Goal: Task Accomplishment & Management: Use online tool/utility

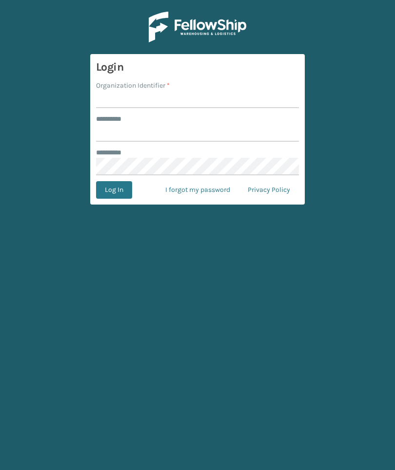
click at [254, 101] on input "Organization Identifier *" at bounding box center [197, 100] width 203 height 18
type input "TFM"
click at [237, 129] on input "******** *" at bounding box center [197, 133] width 203 height 18
type input "***"
click at [113, 190] on button "Log In" at bounding box center [114, 190] width 36 height 18
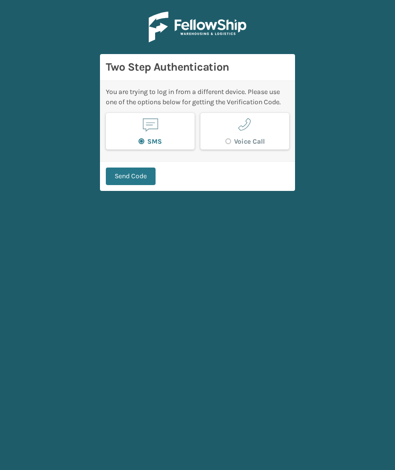
click at [126, 178] on button "Send Code" at bounding box center [131, 177] width 50 height 18
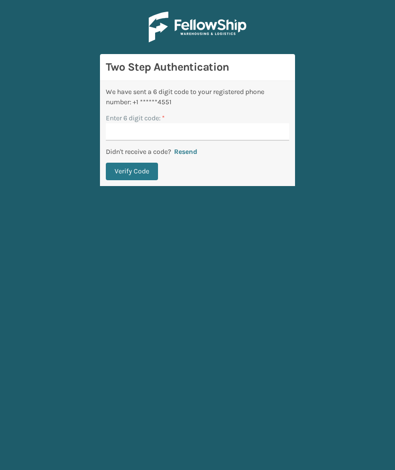
click at [133, 137] on input "Enter 6 digit code: *" at bounding box center [197, 132] width 183 height 18
type input "642358"
click at [132, 171] on button "Verify Code" at bounding box center [132, 172] width 52 height 18
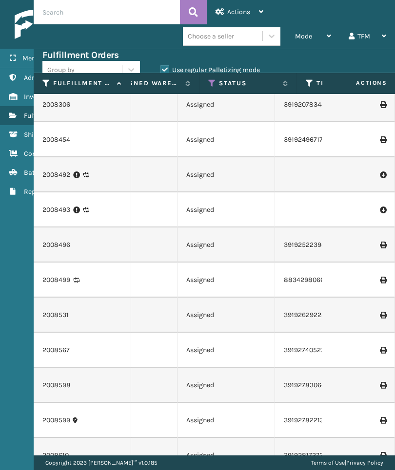
scroll to position [0, 496]
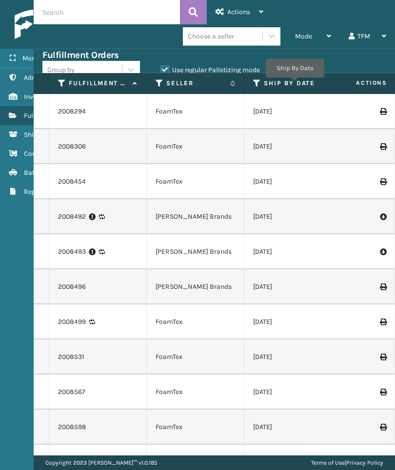
click at [294, 84] on label "Ship By Date" at bounding box center [292, 83] width 59 height 9
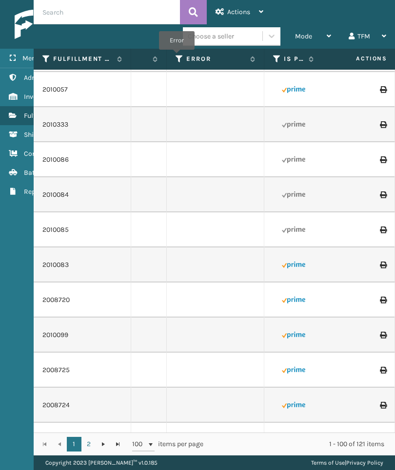
click at [176, 56] on icon at bounding box center [179, 59] width 8 height 9
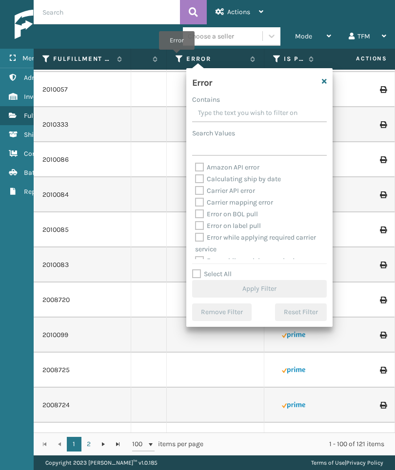
click at [215, 269] on input "Select All" at bounding box center [265, 268] width 146 height 1
checkbox input "true"
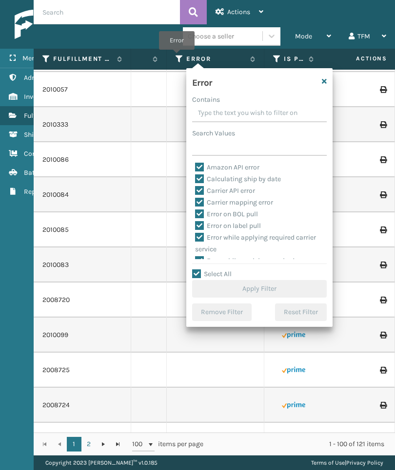
checkbox input "true"
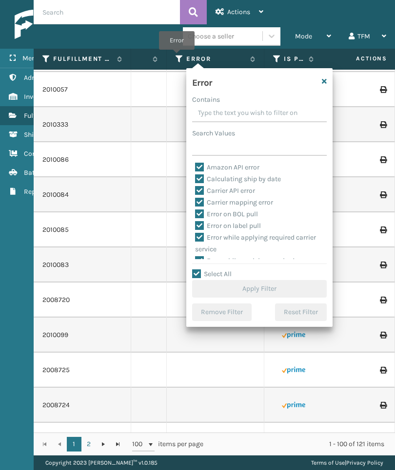
checkbox input "true"
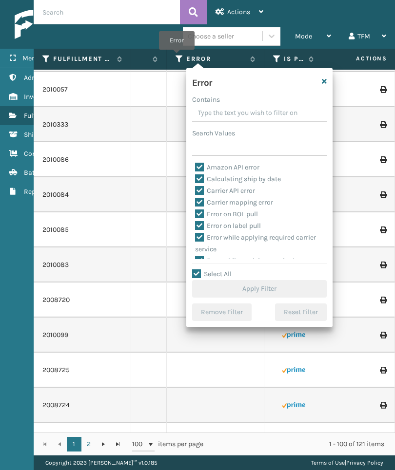
checkbox input "true"
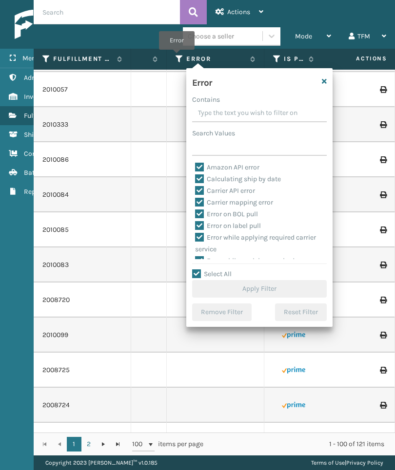
checkbox input "true"
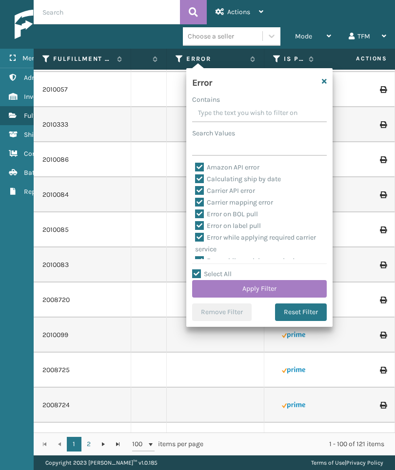
click at [292, 293] on button "Apply Filter" at bounding box center [259, 289] width 134 height 18
